Goal: Information Seeking & Learning: Learn about a topic

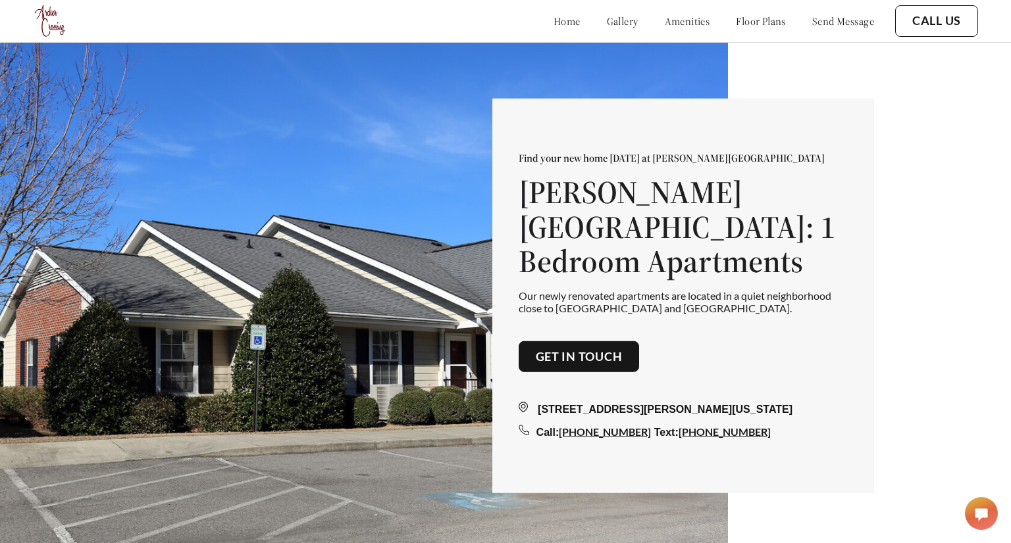
click at [664, 23] on link "amenities" at bounding box center [686, 20] width 45 height 13
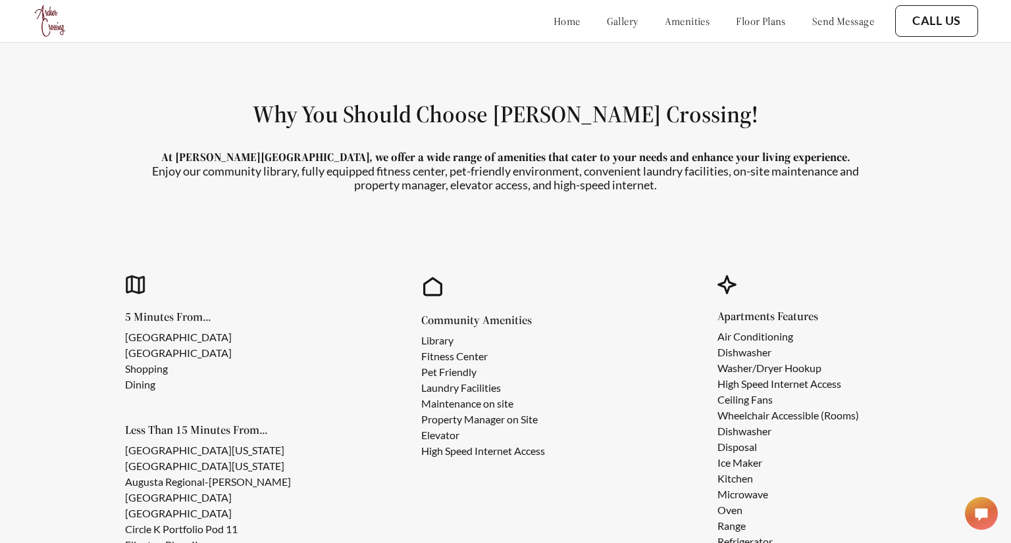
scroll to position [1129, 0]
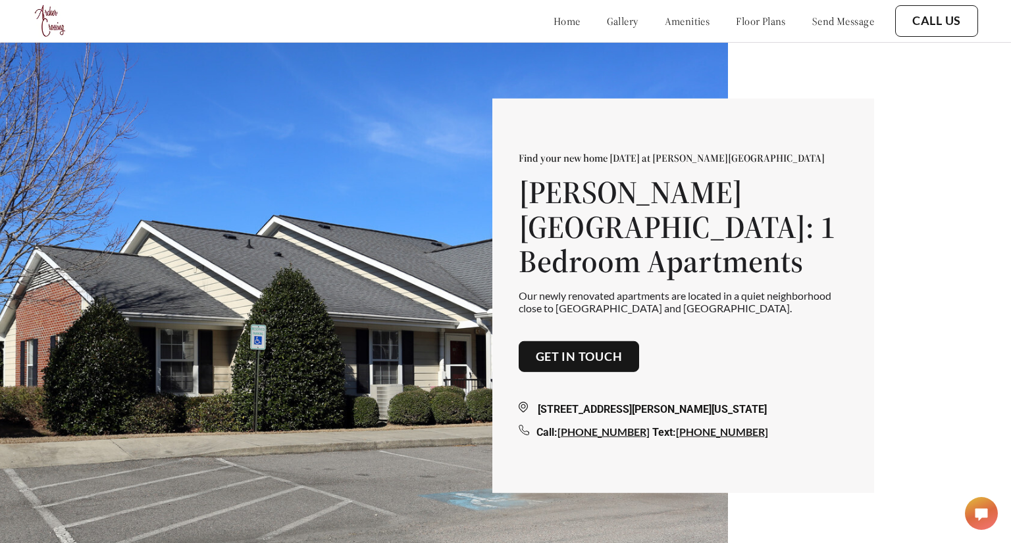
click at [749, 58] on div "Find your new home [DATE] at [PERSON_NAME][GEOGRAPHIC_DATA][PERSON_NAME]: 1 Bed…" at bounding box center [505, 293] width 1011 height 586
click at [739, 18] on link "floor plans" at bounding box center [761, 20] width 50 height 13
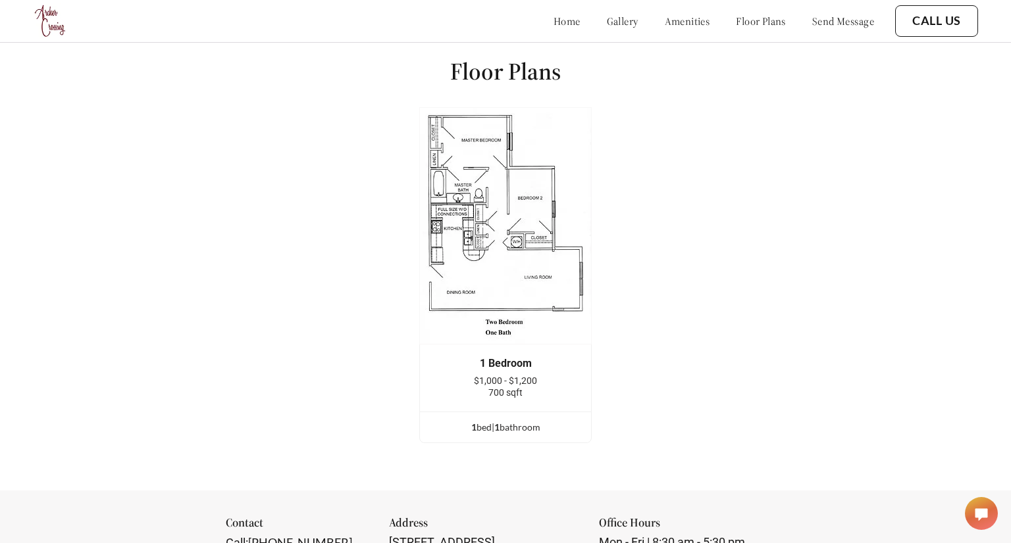
scroll to position [1792, 0]
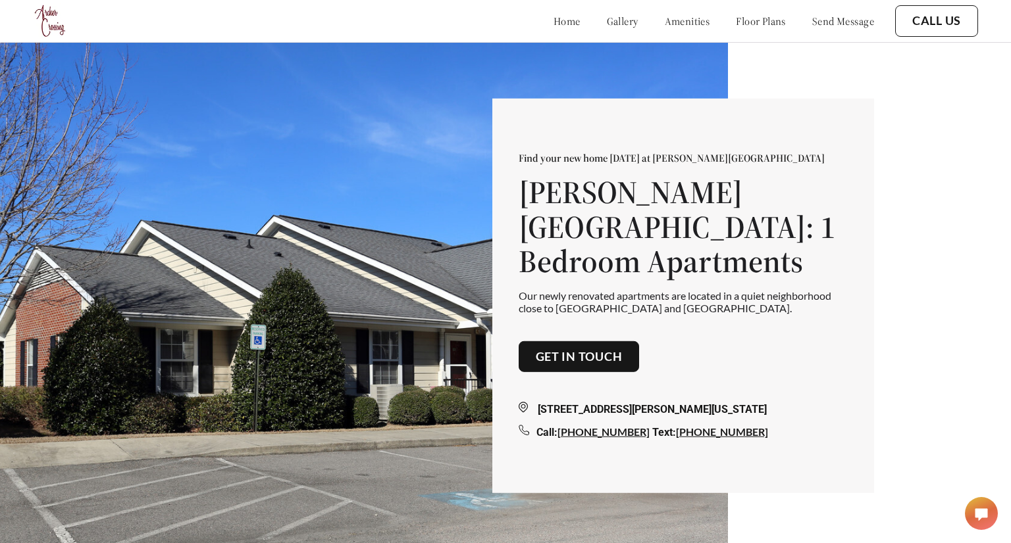
click at [837, 22] on link "send message" at bounding box center [843, 20] width 62 height 13
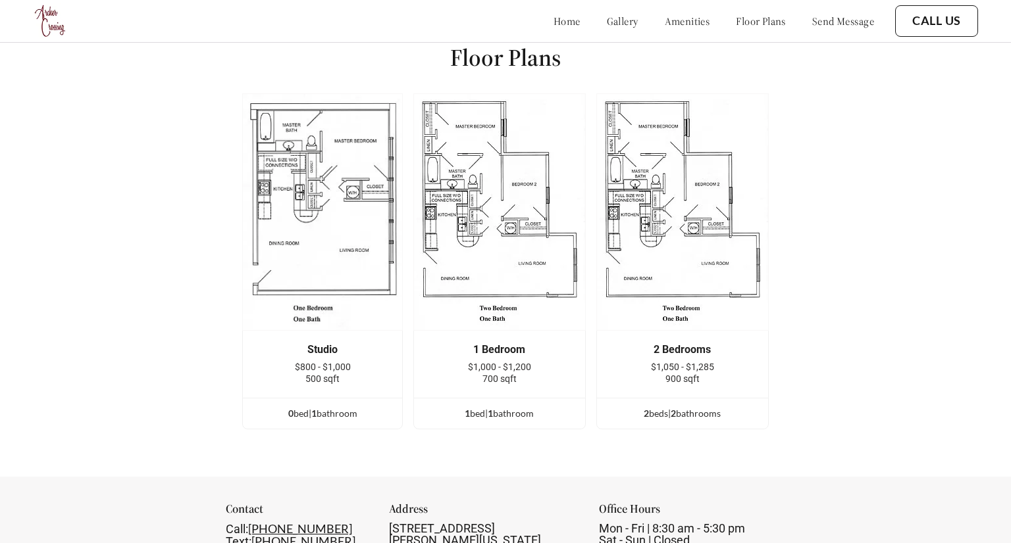
scroll to position [1811, 0]
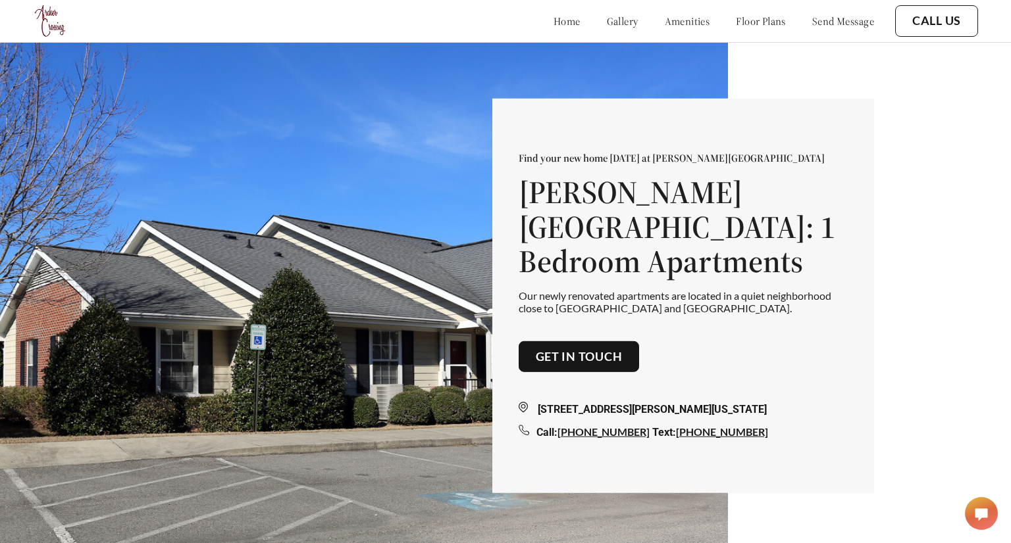
click at [576, 341] on button "Get in touch" at bounding box center [578, 357] width 121 height 32
click at [573, 349] on link "Get in touch" at bounding box center [579, 356] width 87 height 14
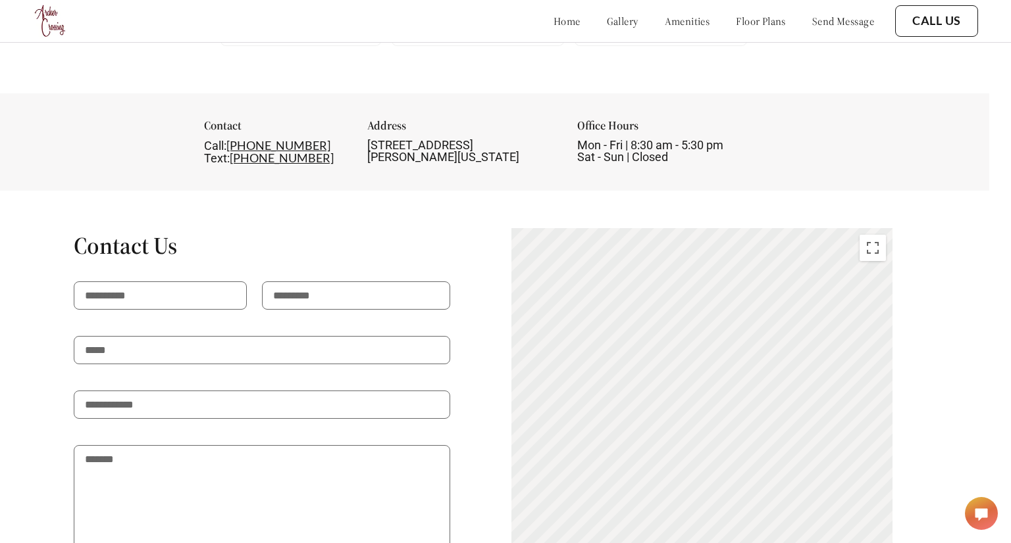
scroll to position [2187, 22]
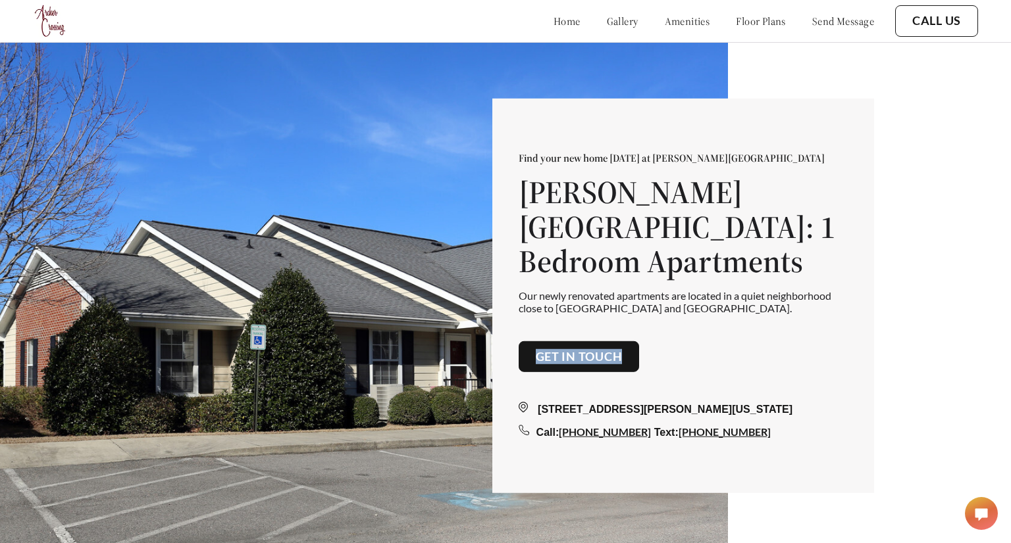
drag, startPoint x: 678, startPoint y: 339, endPoint x: 530, endPoint y: 348, distance: 148.3
click at [530, 348] on div "Find your new home [DATE] at [PERSON_NAME][GEOGRAPHIC_DATA][PERSON_NAME]: 1 Bed…" at bounding box center [682, 295] width 329 height 289
copy link "Get in touch"
click at [607, 17] on link "gallery" at bounding box center [623, 20] width 32 height 13
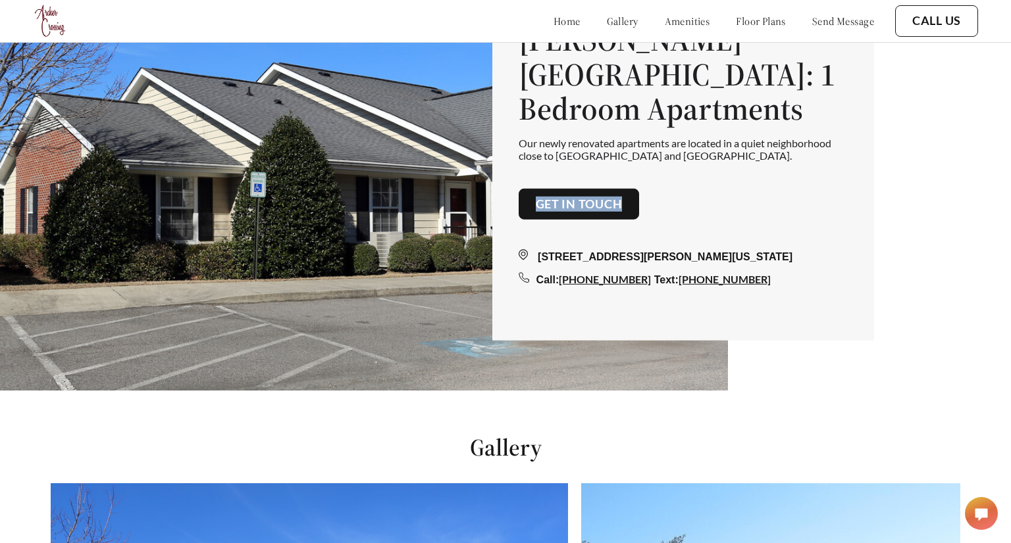
click at [607, 17] on link "gallery" at bounding box center [623, 20] width 32 height 13
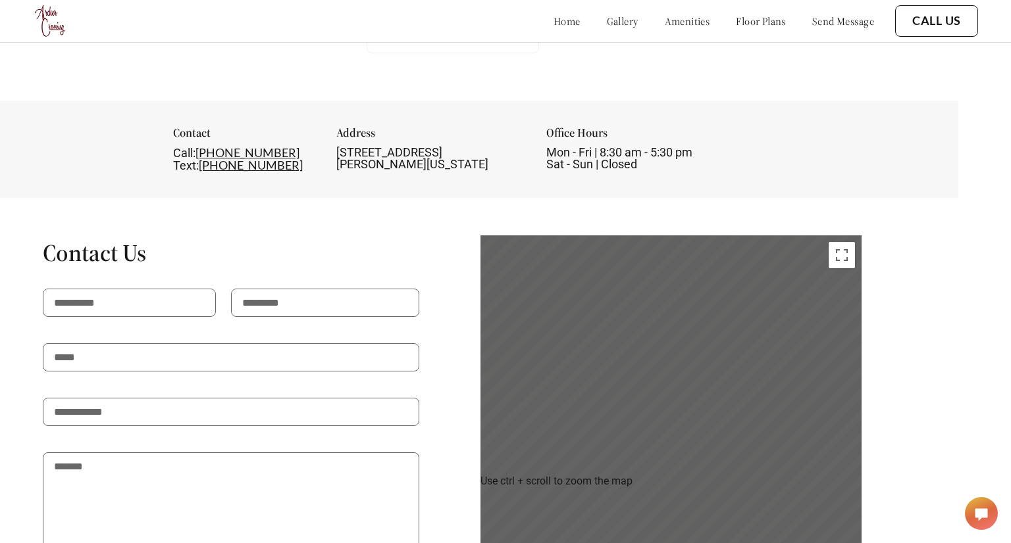
scroll to position [2424, 53]
